Goal: Use online tool/utility: Use online tool/utility

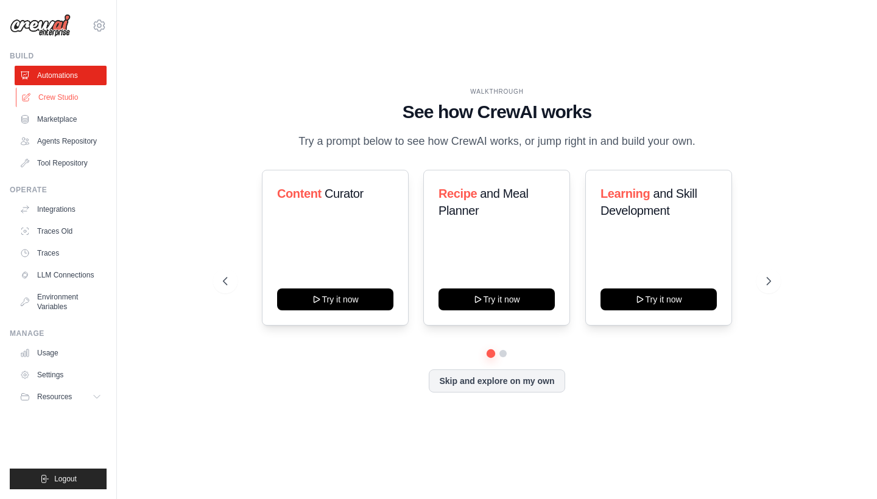
click at [68, 100] on link "Crew Studio" at bounding box center [62, 97] width 92 height 19
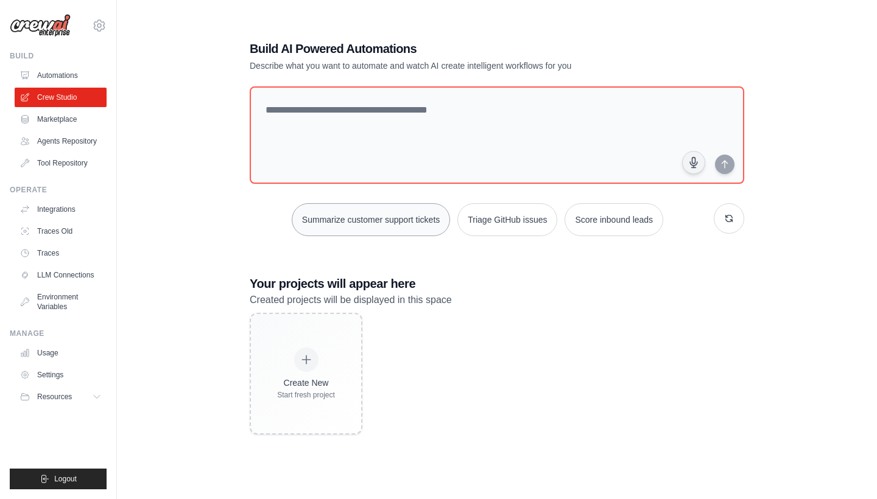
scroll to position [24, 0]
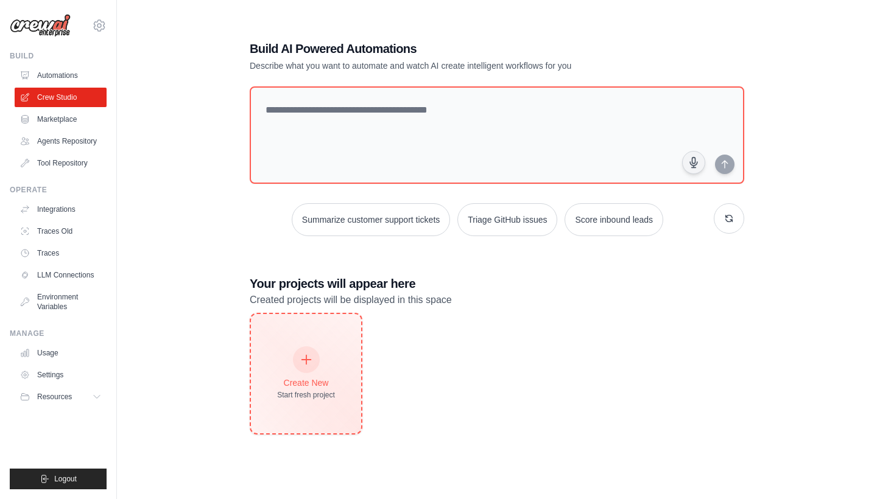
click at [327, 354] on div "Create New Start fresh project" at bounding box center [306, 374] width 58 height 52
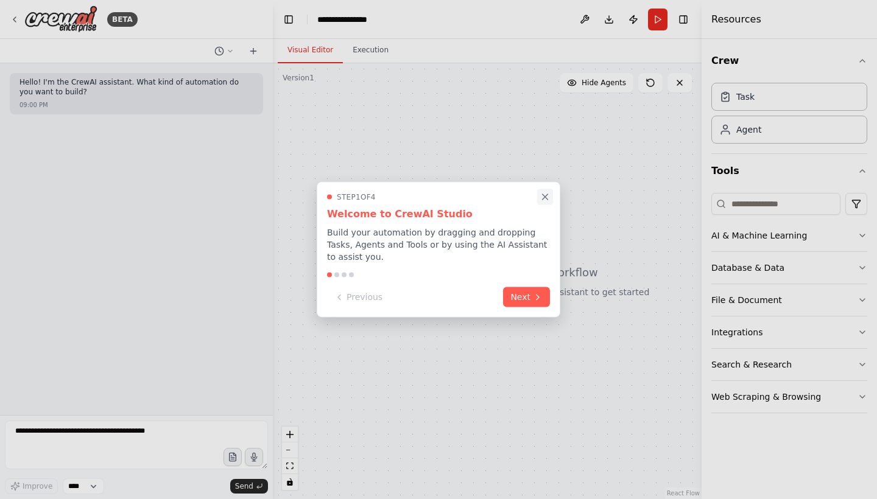
click at [548, 196] on icon "Close walkthrough" at bounding box center [544, 197] width 11 height 11
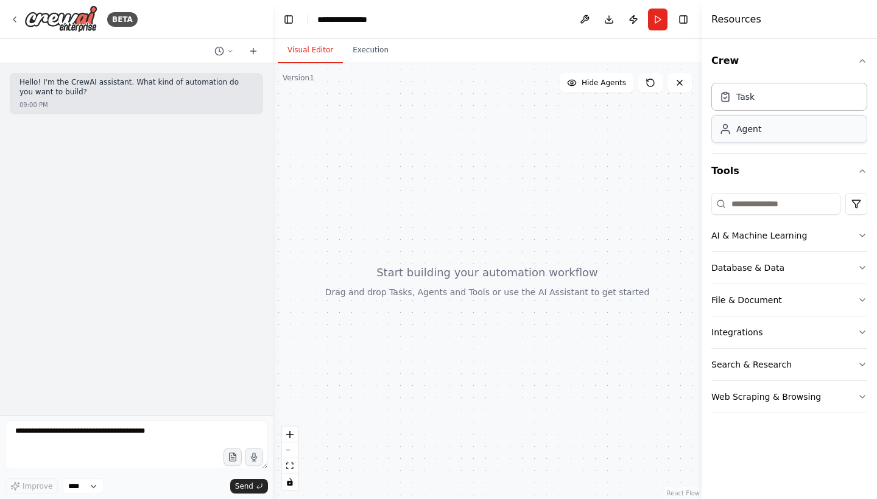
click at [748, 132] on div "Agent" at bounding box center [748, 129] width 25 height 12
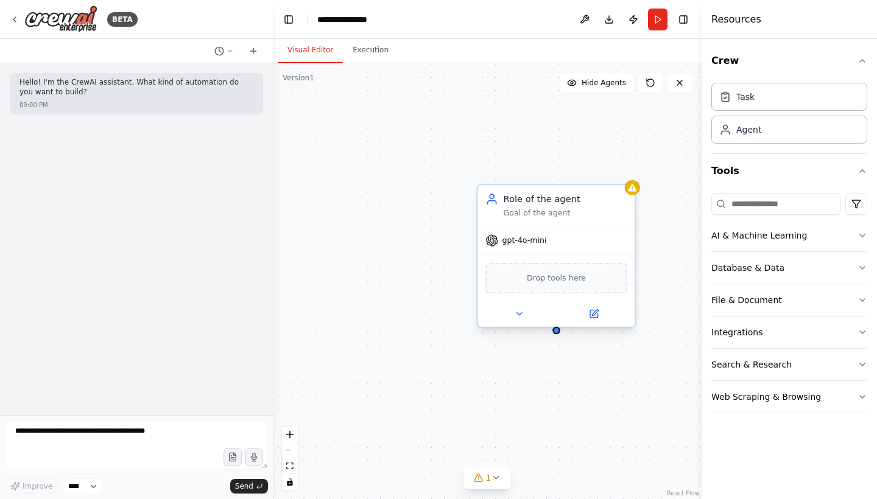
click at [541, 217] on div "Goal of the agent" at bounding box center [566, 213] width 124 height 10
click at [552, 210] on div "Goal of the agent" at bounding box center [566, 213] width 124 height 10
click at [559, 214] on div "Goal of the agent" at bounding box center [566, 213] width 124 height 10
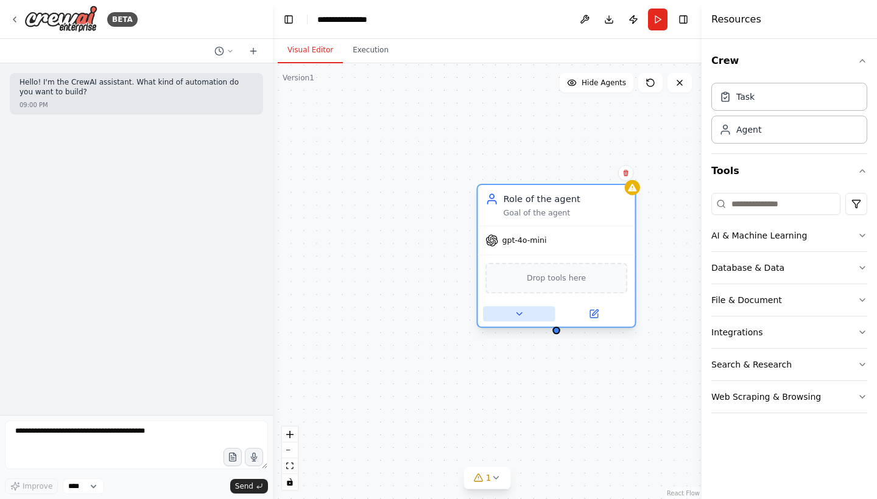
click at [521, 317] on icon at bounding box center [519, 314] width 10 height 10
